Goal: Navigation & Orientation: Find specific page/section

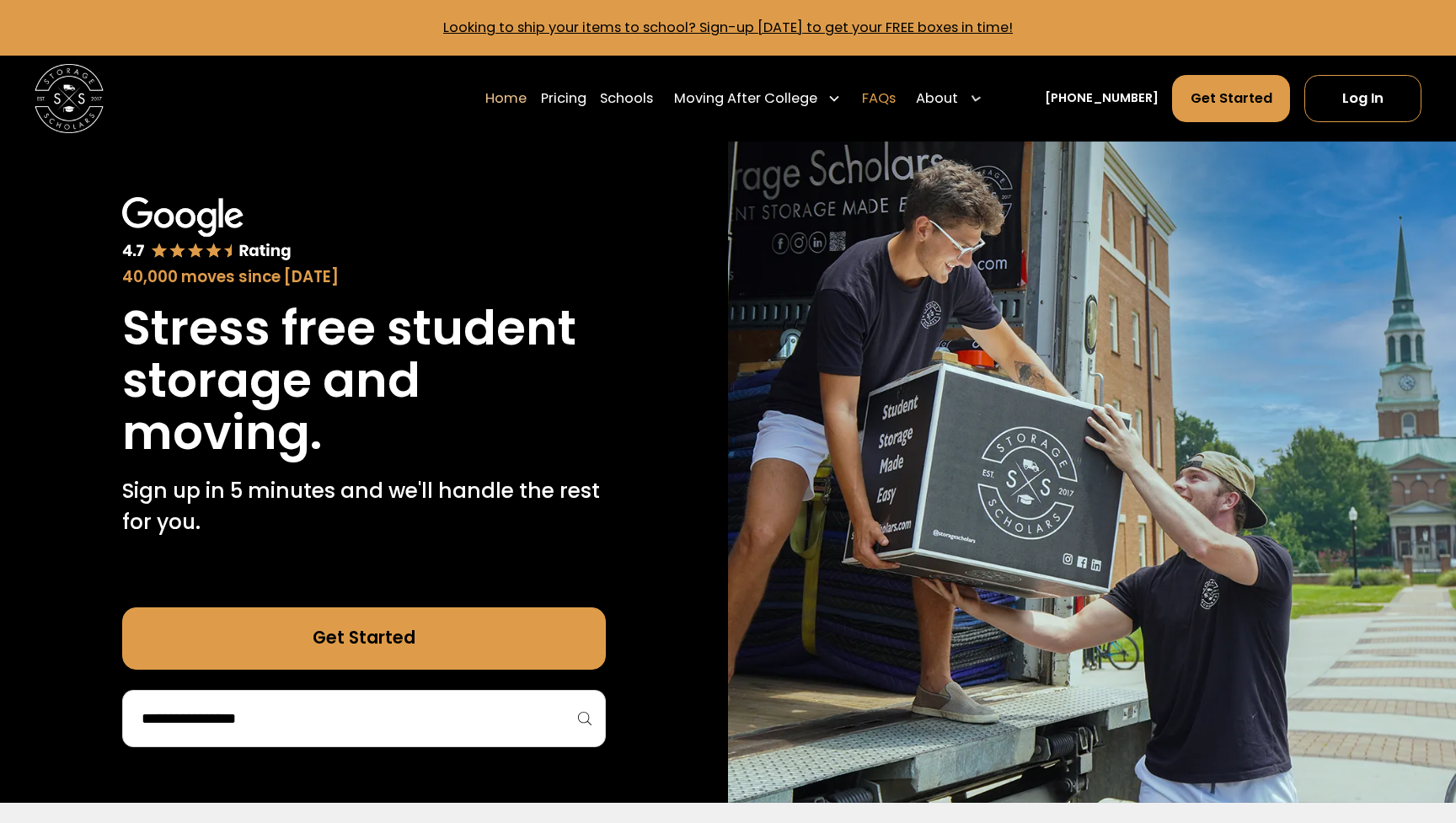
click at [896, 104] on link "FAQs" at bounding box center [878, 98] width 33 height 48
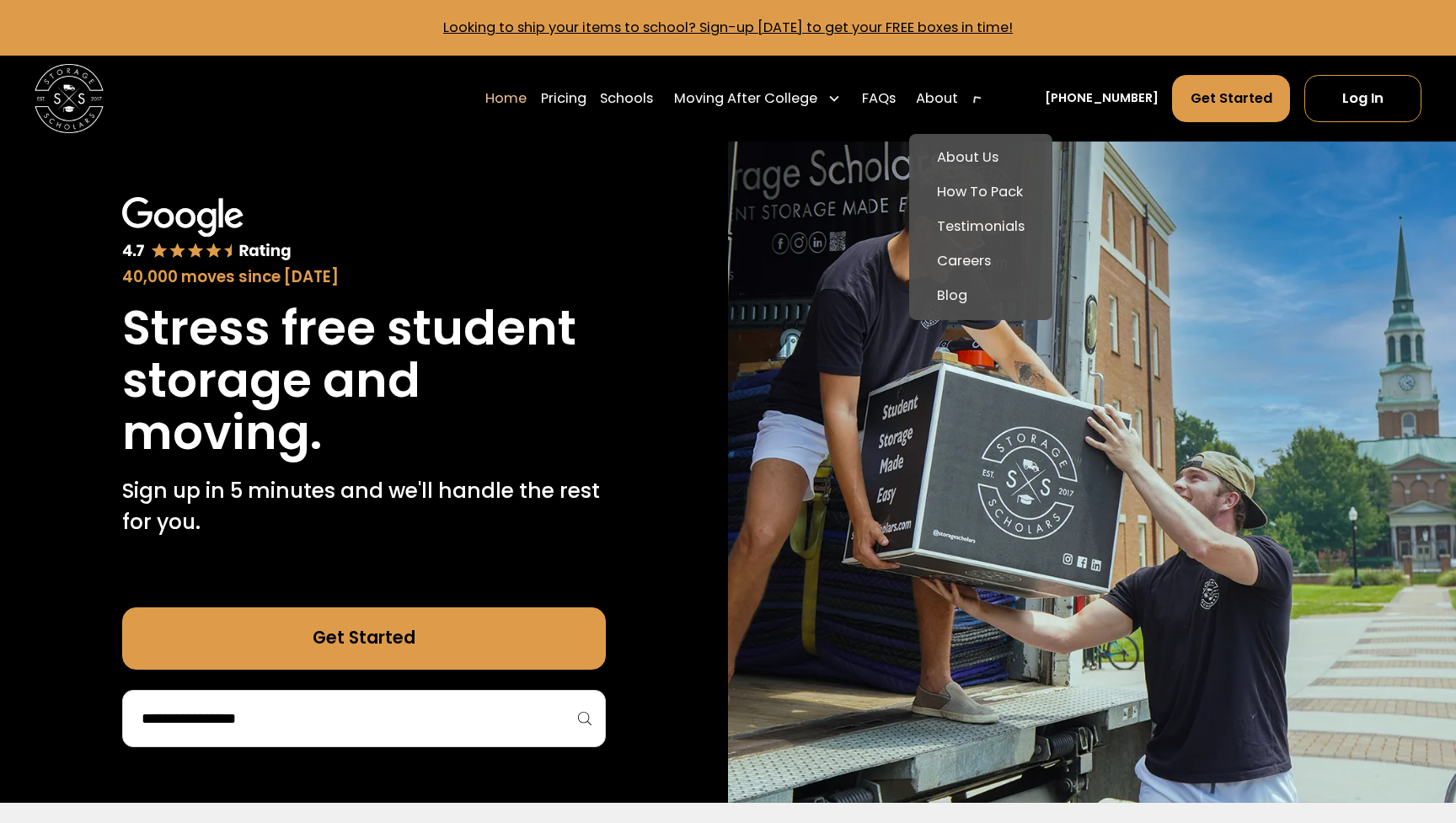
click at [988, 105] on div "About" at bounding box center [948, 98] width 80 height 48
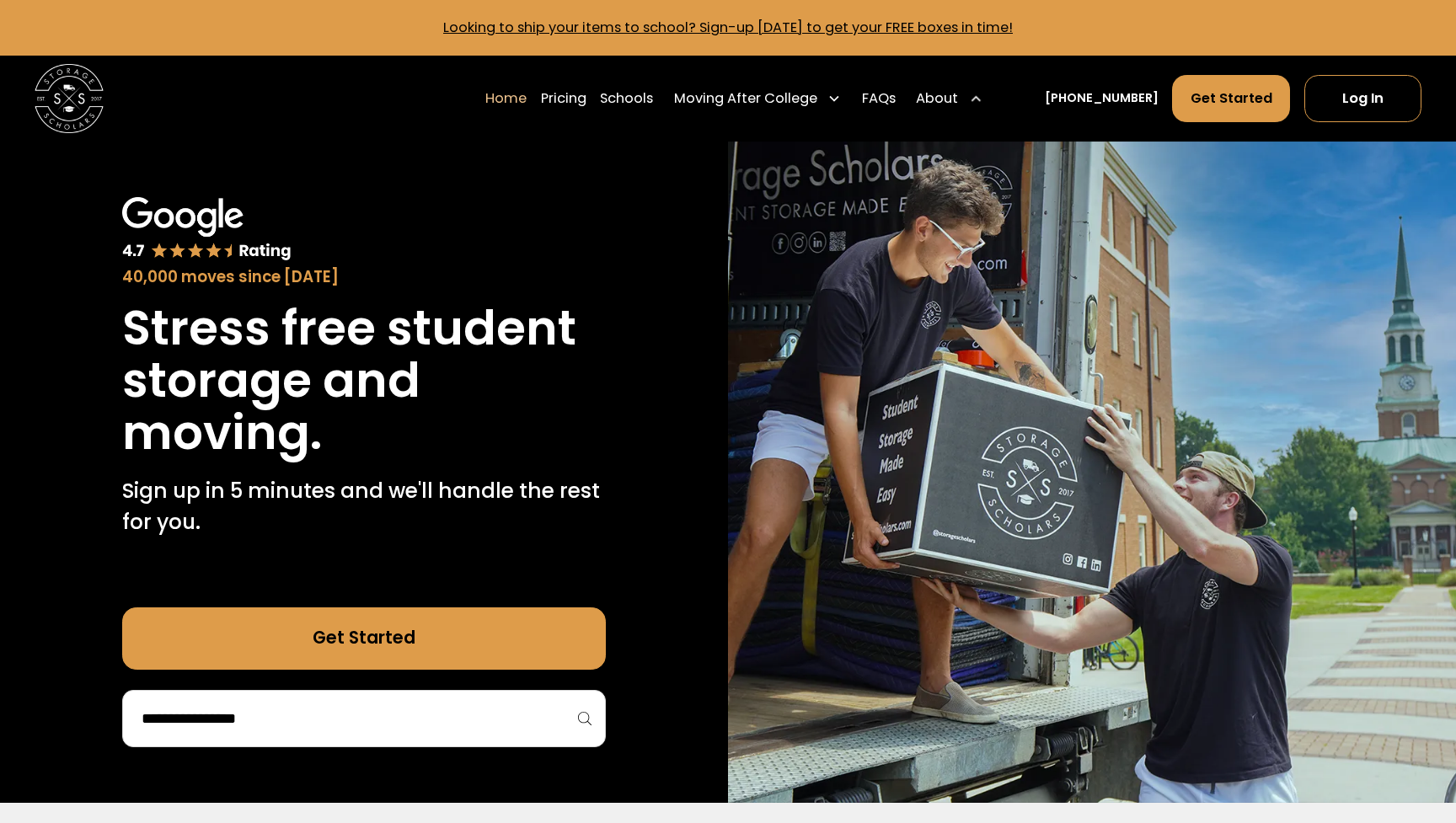
click at [959, 95] on div "About" at bounding box center [936, 99] width 42 height 21
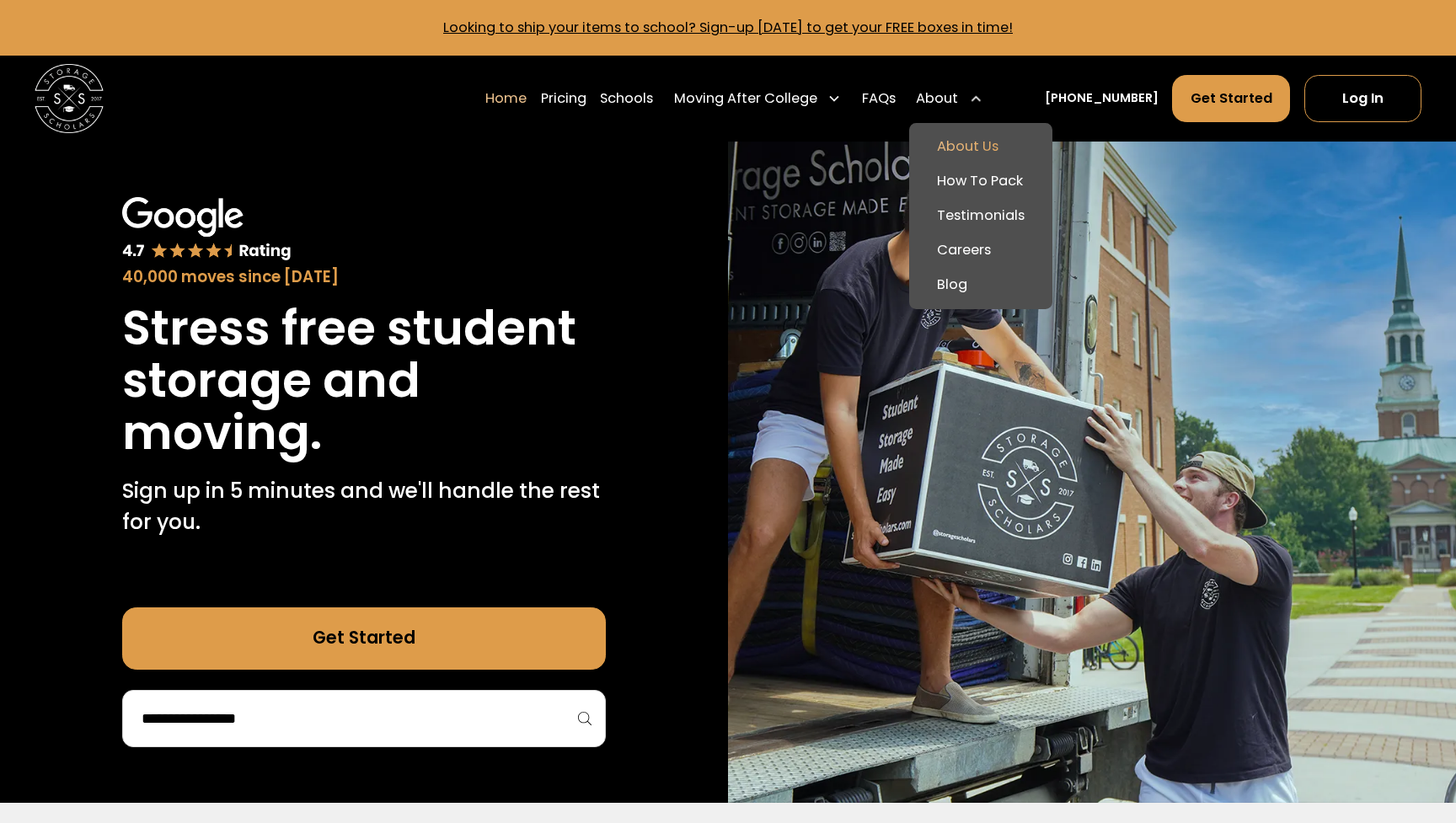
click at [994, 140] on link "About Us" at bounding box center [980, 147] width 129 height 34
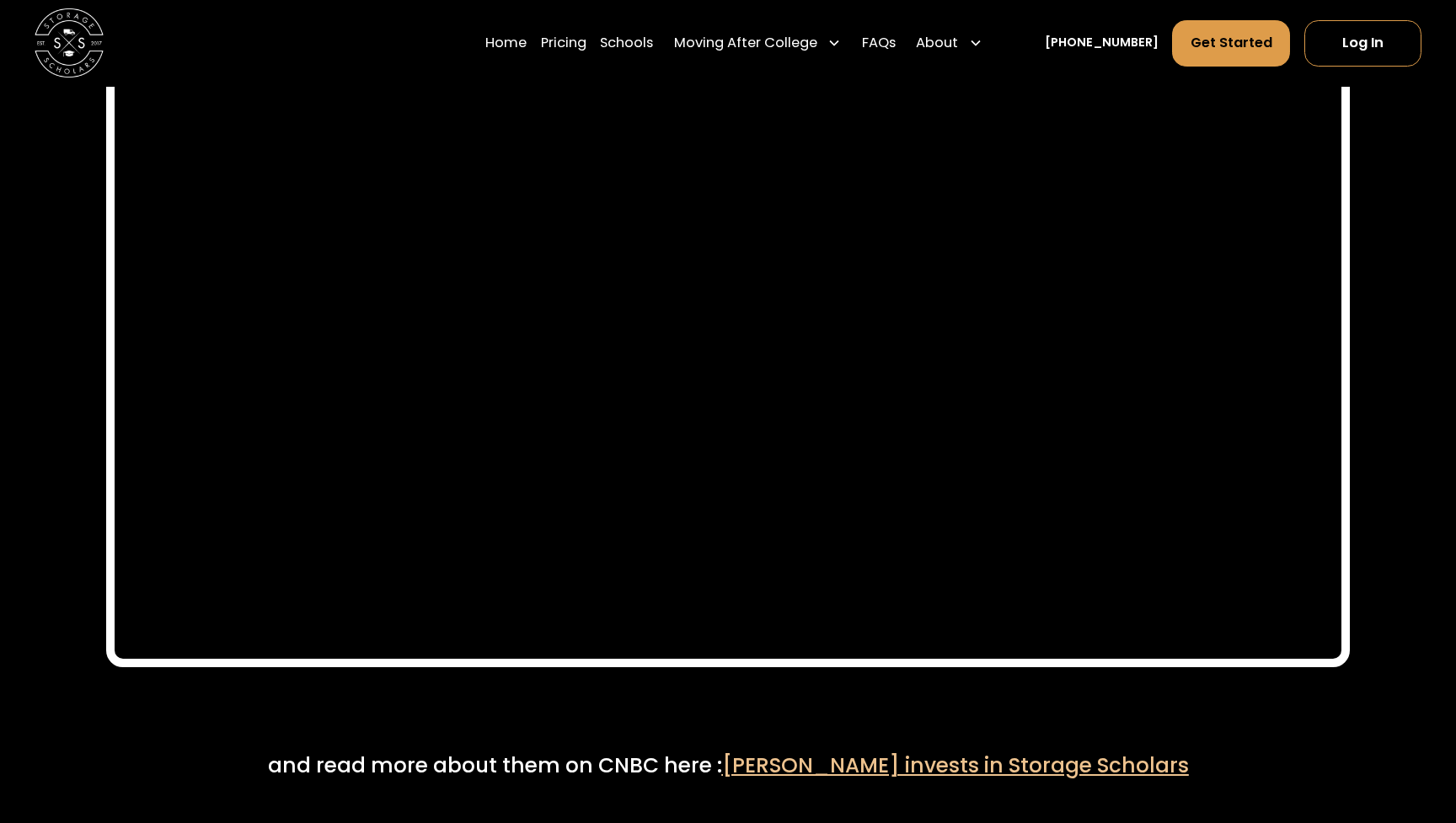
scroll to position [8195, 0]
click at [729, 271] on div at bounding box center [728, 206] width 3 height 412
click at [728, 296] on div at bounding box center [728, 206] width 3 height 412
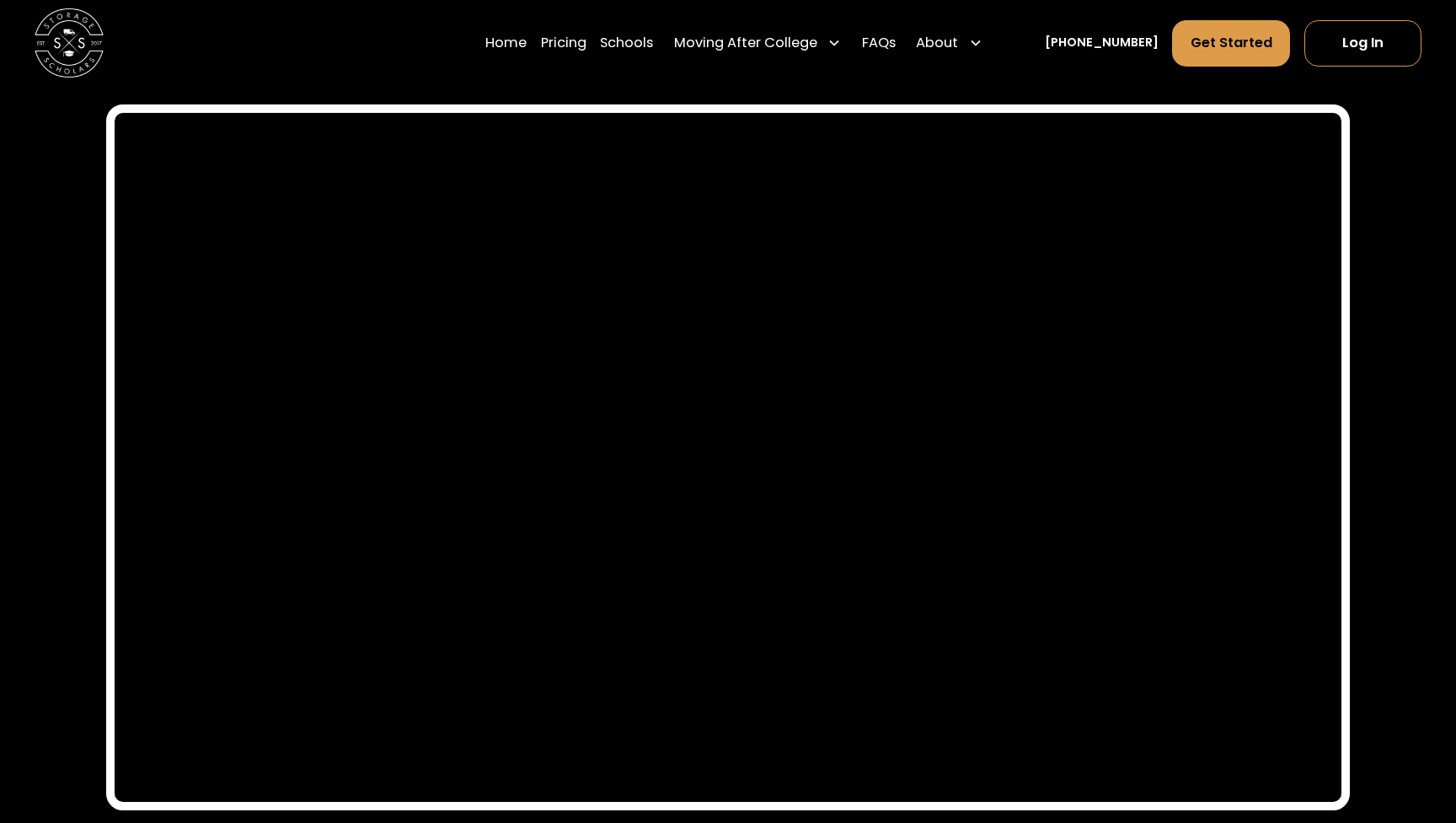
scroll to position [8050, 0]
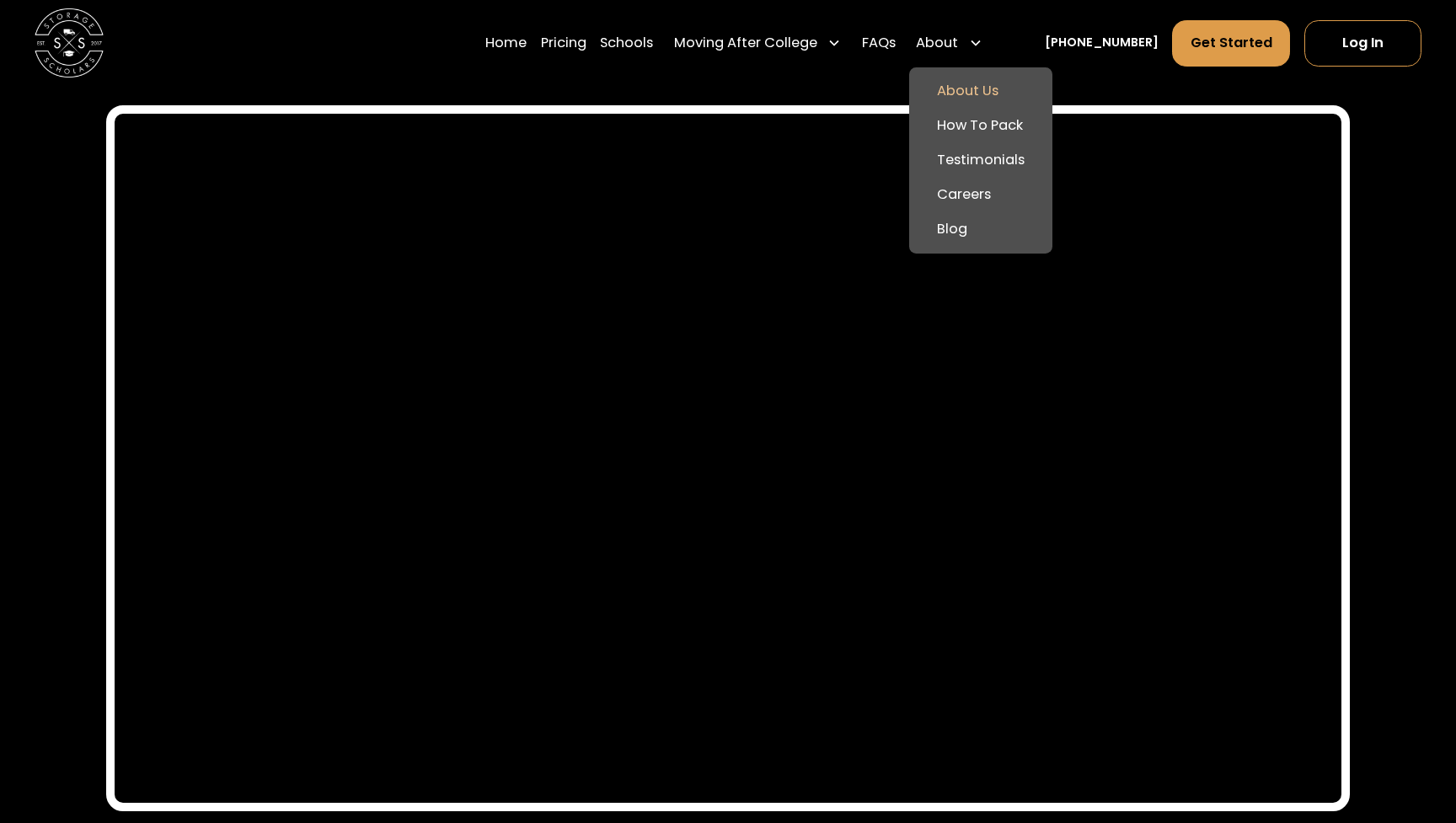
click at [948, 49] on div "About" at bounding box center [936, 43] width 42 height 21
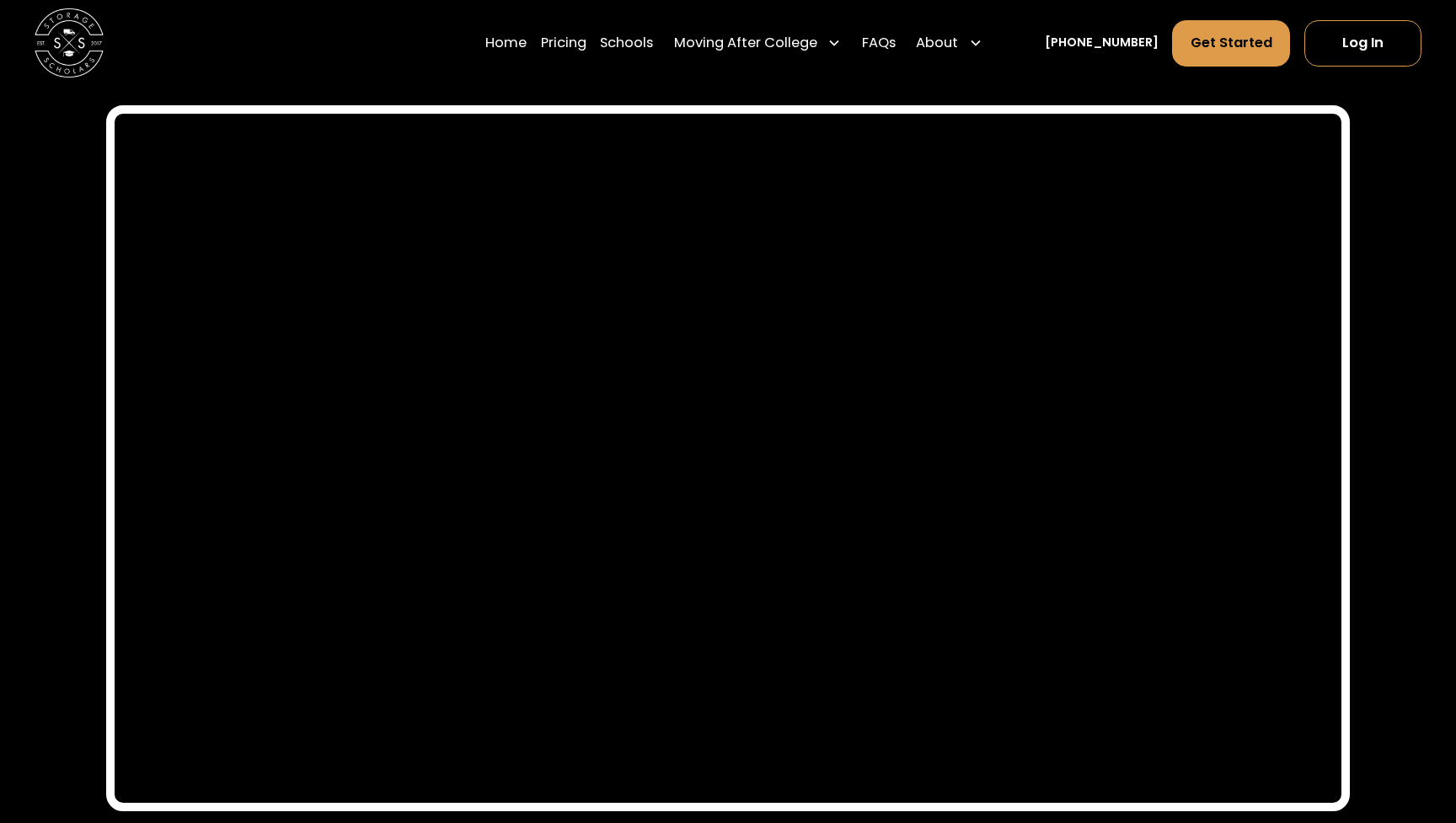
click at [948, 49] on div "About" at bounding box center [936, 43] width 42 height 21
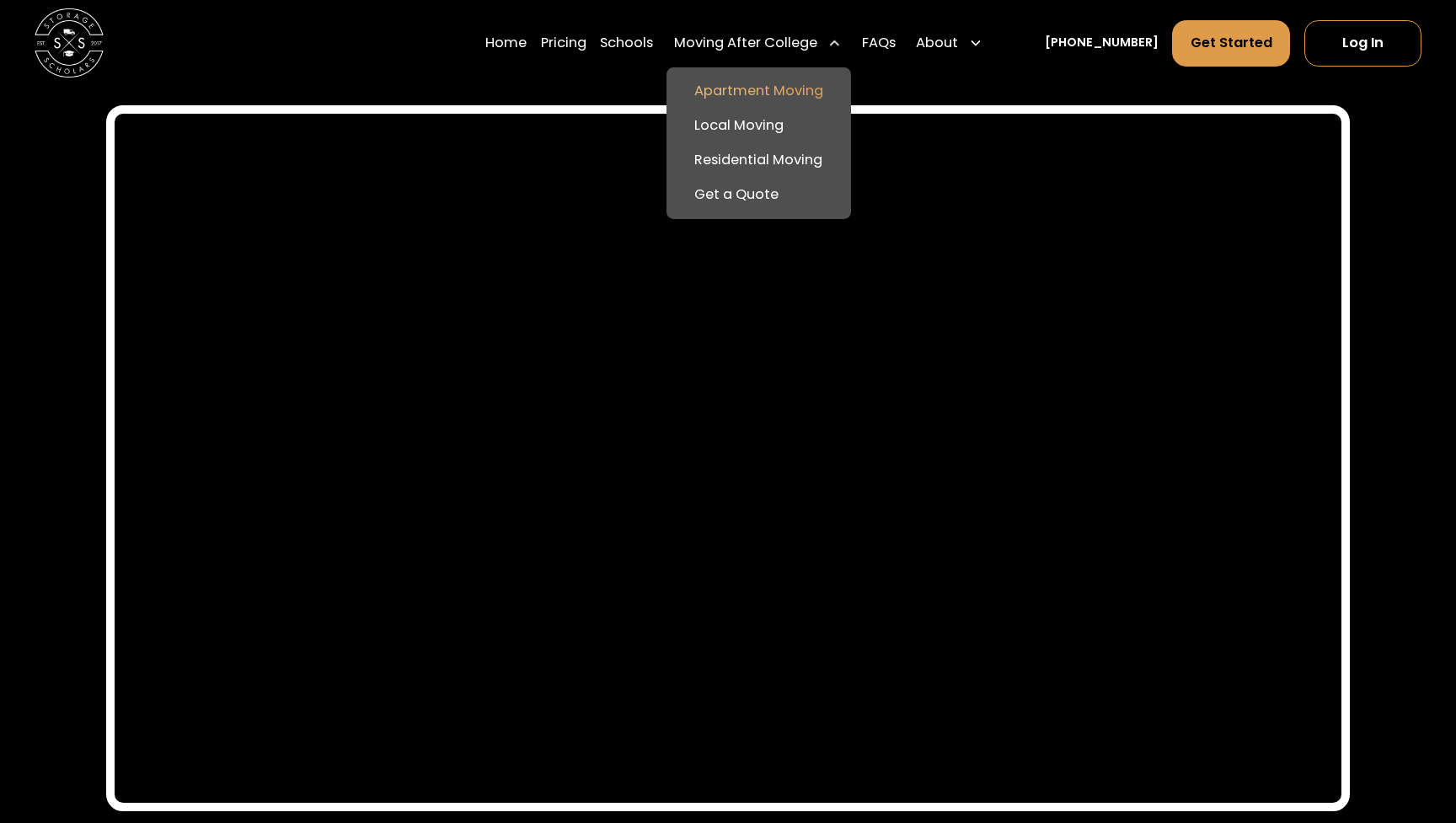
click at [767, 92] on link "Apartment Moving" at bounding box center [759, 91] width 171 height 34
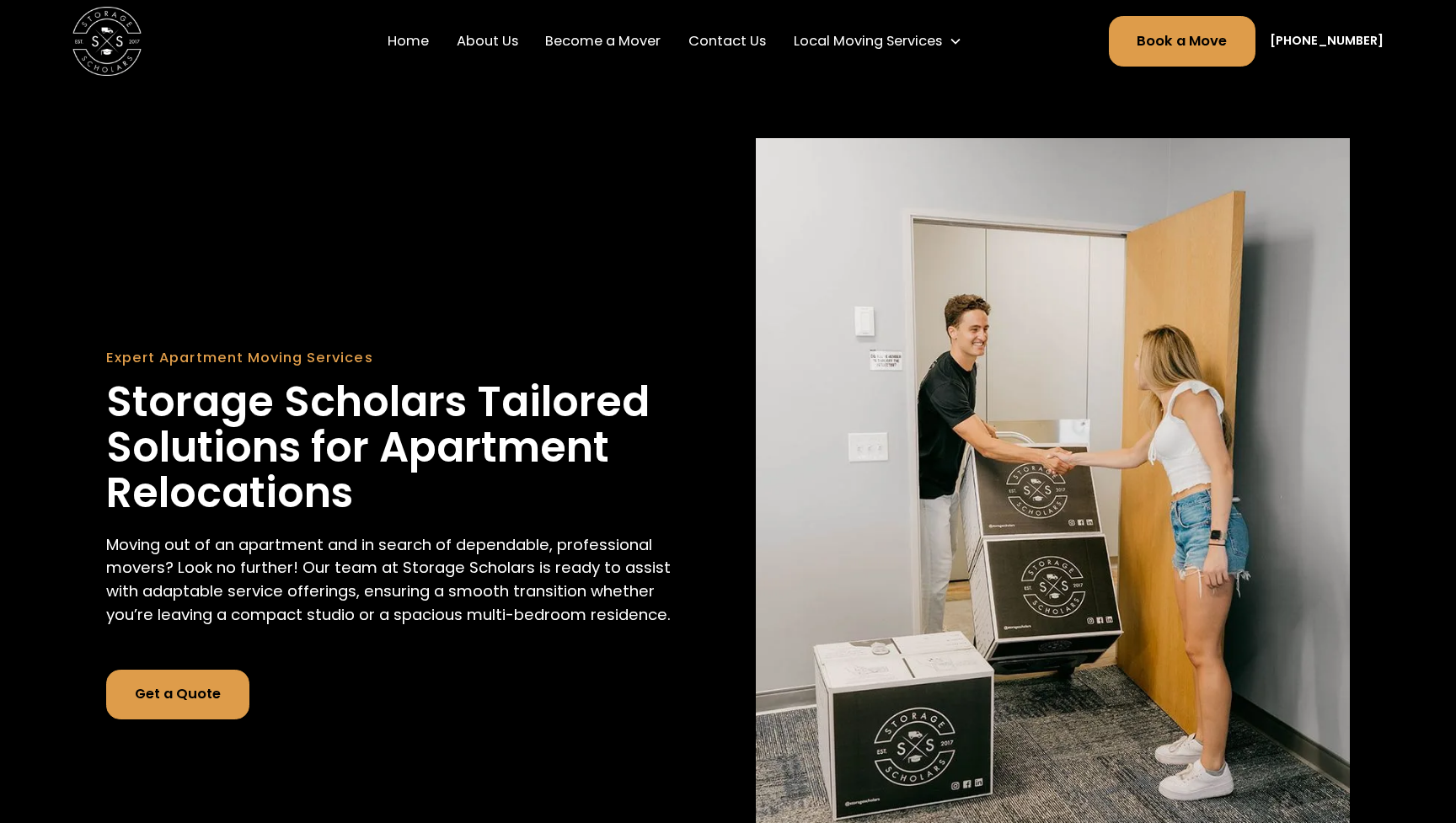
click at [436, 44] on link "Home" at bounding box center [408, 41] width 55 height 48
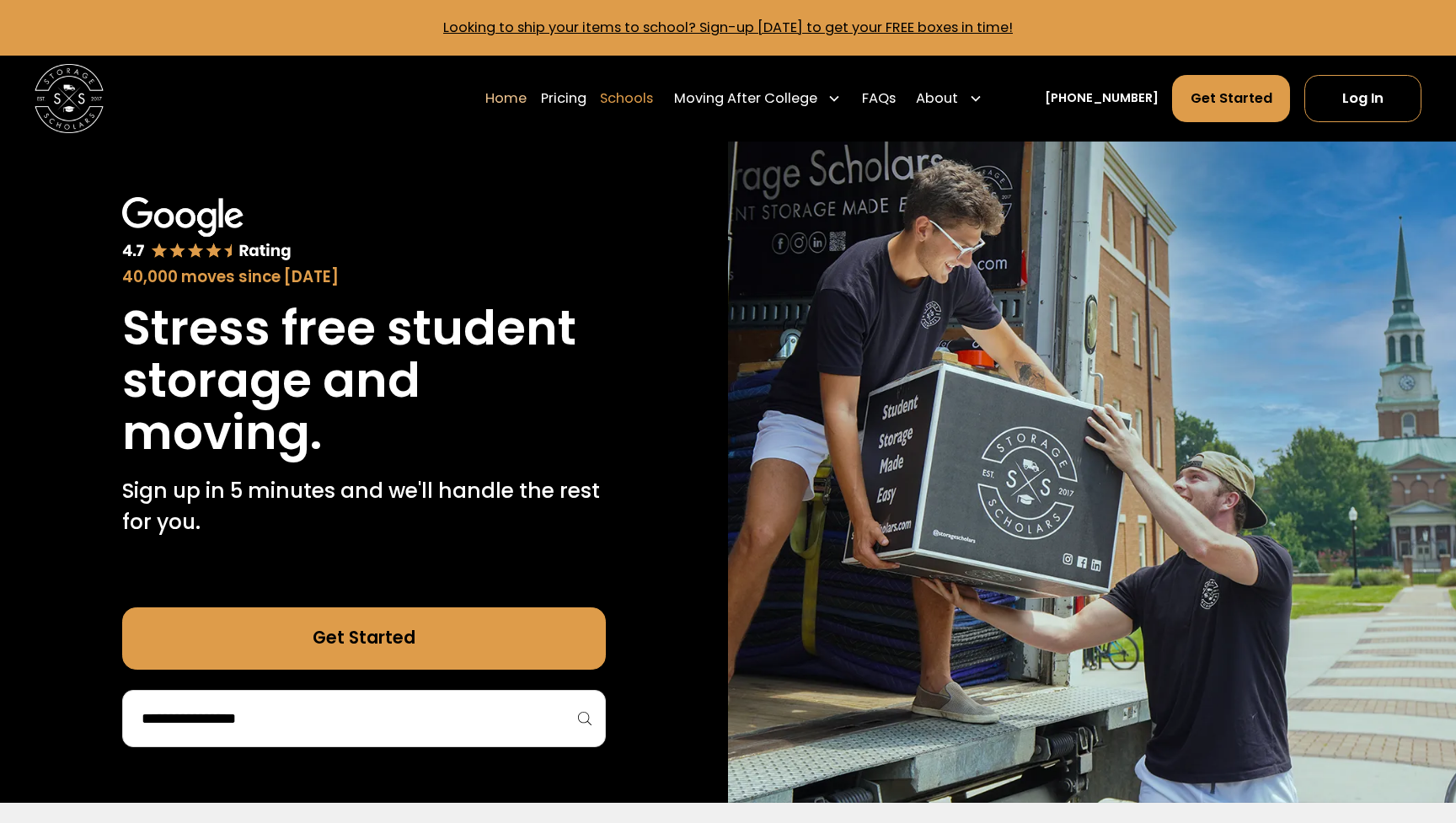
click at [645, 101] on link "Schools" at bounding box center [627, 98] width 53 height 48
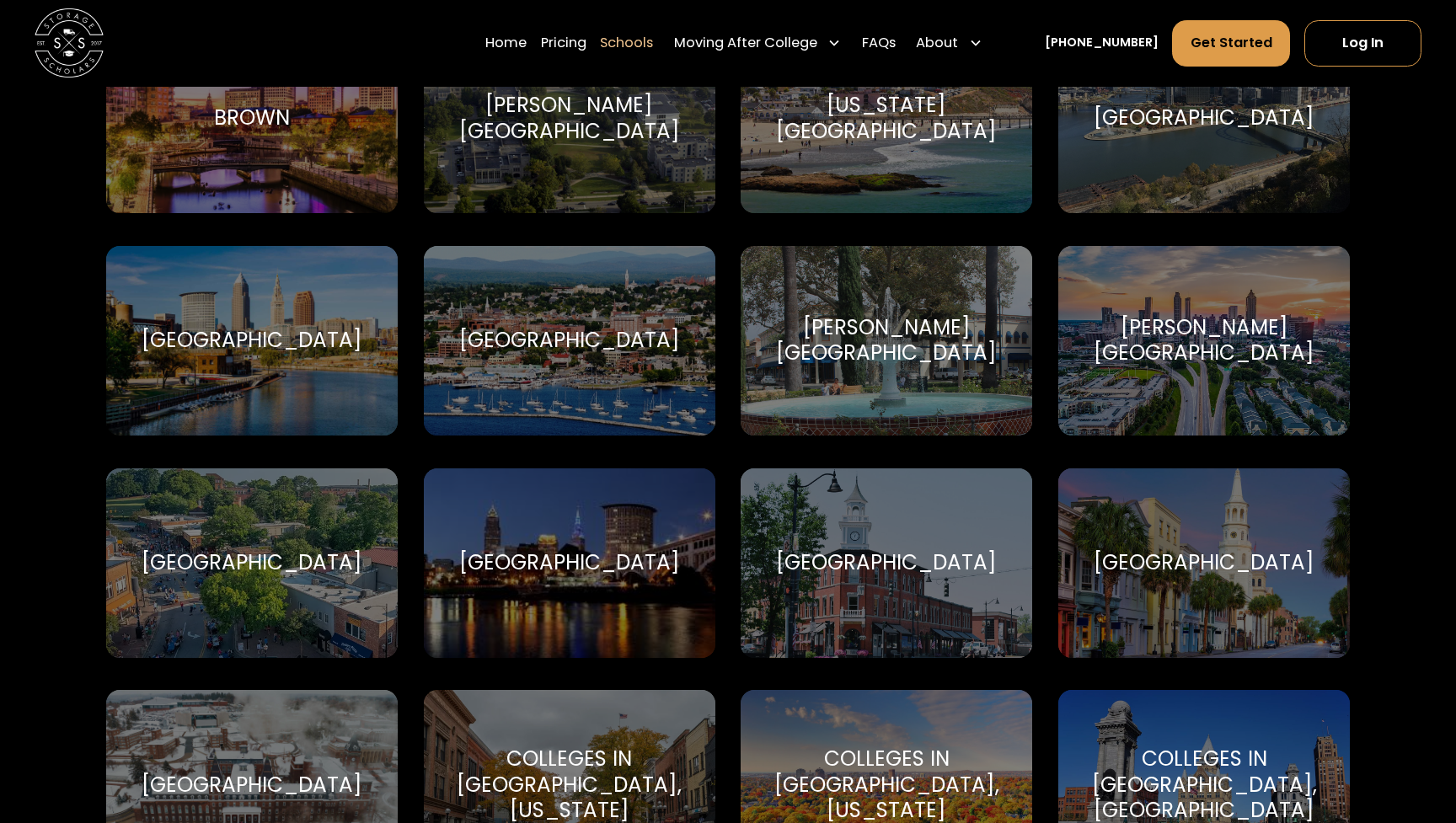
scroll to position [1519, 0]
click at [287, 570] on div "[GEOGRAPHIC_DATA]" at bounding box center [252, 562] width 221 height 26
